Goal: Information Seeking & Learning: Understand process/instructions

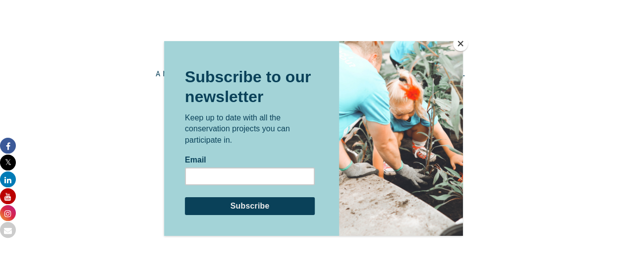
scroll to position [1668, 0]
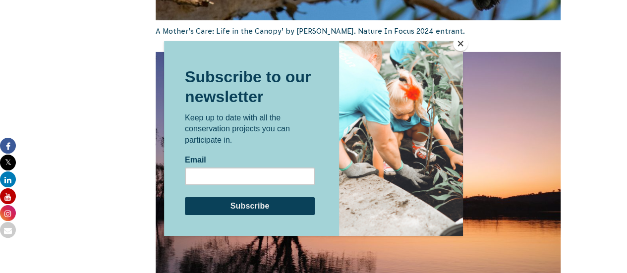
click at [457, 42] on button "Close" at bounding box center [460, 43] width 15 height 15
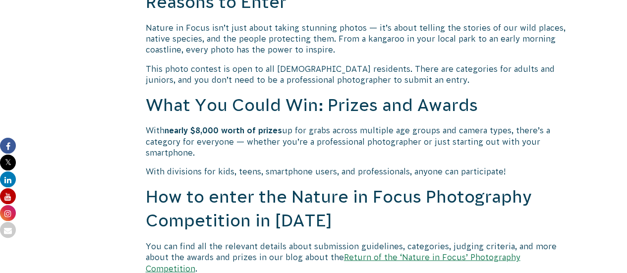
scroll to position [779, 0]
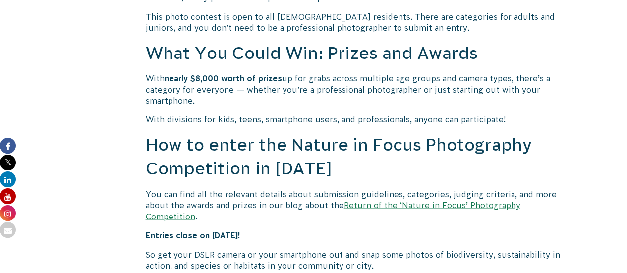
click at [430, 205] on link "Return of the ‘Nature in Focus’ Photography Competition" at bounding box center [333, 210] width 375 height 20
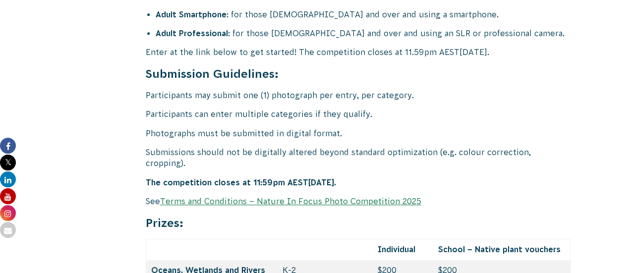
scroll to position [4087, 0]
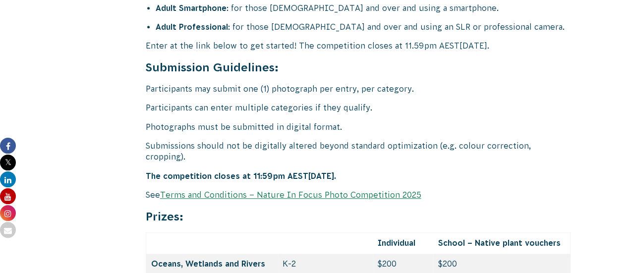
click at [261, 190] on link "Terms and Conditions – Nature In Focus Photo Competition 2025" at bounding box center [290, 194] width 261 height 9
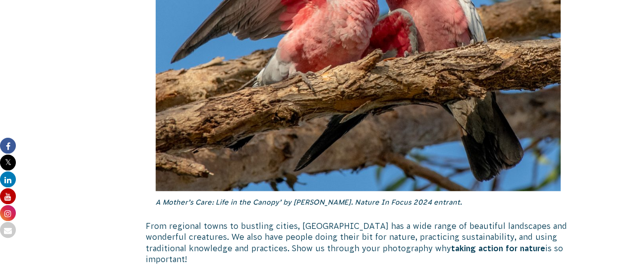
scroll to position [1324, 0]
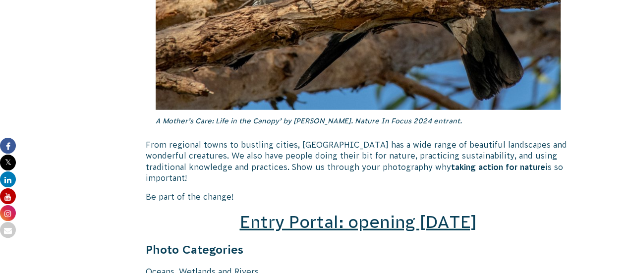
click at [322, 213] on span "Entry Portal: opening [DATE]" at bounding box center [358, 222] width 237 height 19
